Goal: Go to known website: Access a specific website the user already knows

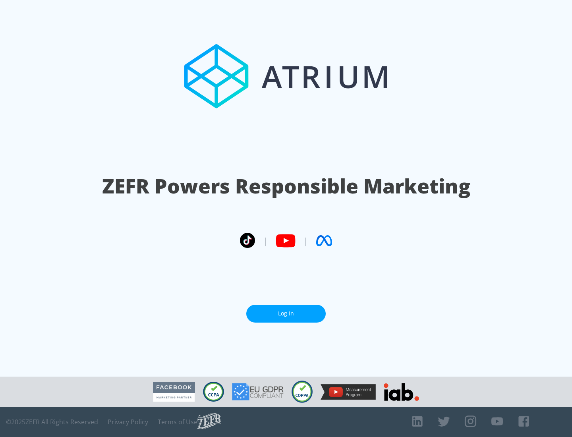
click at [286, 314] on link "Log In" at bounding box center [285, 314] width 79 height 18
